Goal: Find specific page/section: Find specific page/section

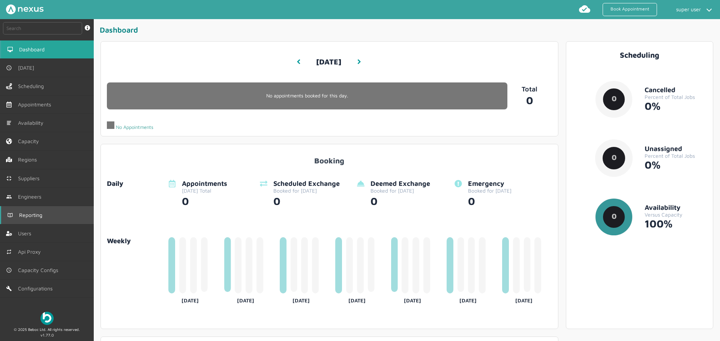
click at [50, 211] on link "Reporting" at bounding box center [47, 215] width 94 height 18
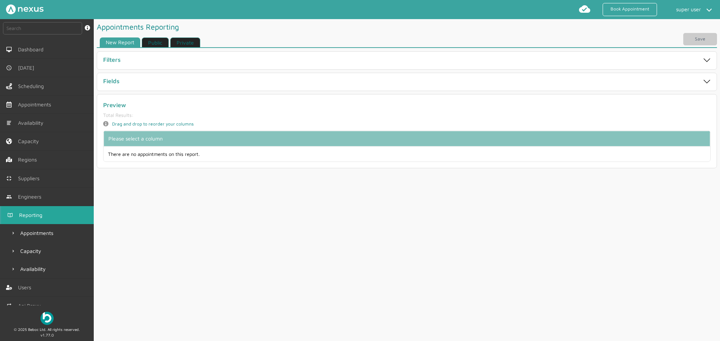
click at [162, 41] on link "Public" at bounding box center [155, 43] width 27 height 10
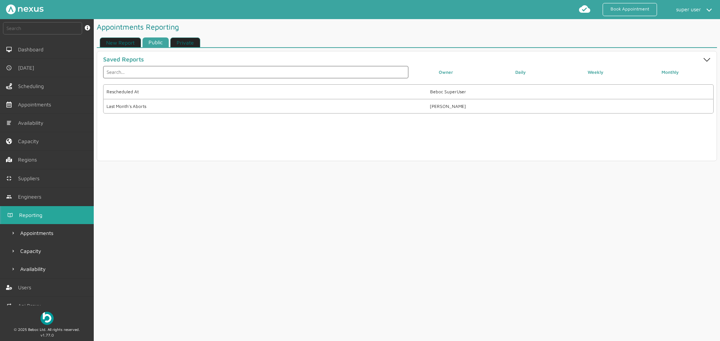
click at [185, 41] on link "Private" at bounding box center [185, 43] width 30 height 10
click at [156, 43] on link "Public" at bounding box center [156, 43] width 27 height 10
click at [380, 116] on div "Rescheduled At Beboc SuperUser Last Month's Aborts [PERSON_NAME]" at bounding box center [408, 121] width 611 height 74
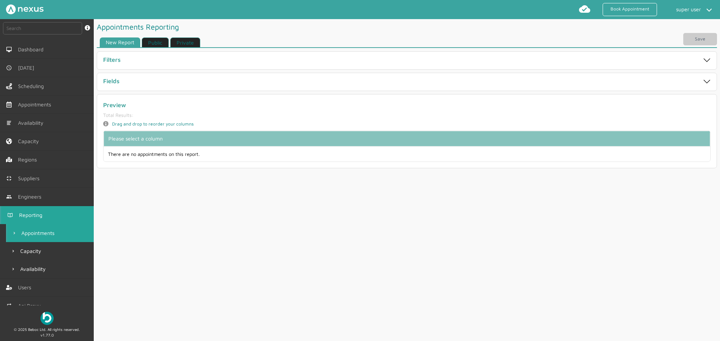
click at [157, 44] on link "Public" at bounding box center [155, 43] width 27 height 10
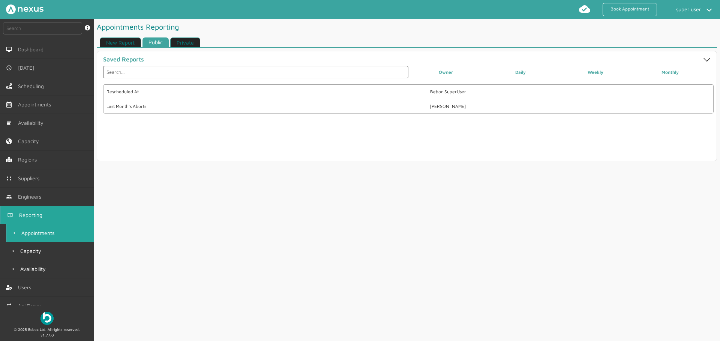
click at [180, 41] on link "Private" at bounding box center [185, 43] width 30 height 10
click at [212, 93] on div "test 28/2" at bounding box center [257, 91] width 300 height 5
